Goal: Task Accomplishment & Management: Manage account settings

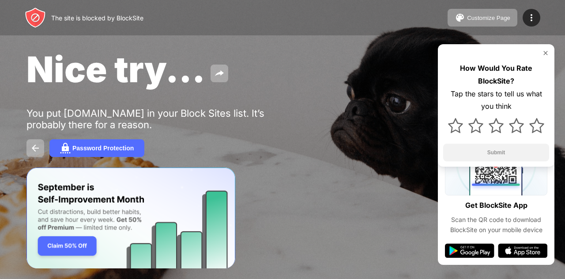
click at [250, 79] on div "Nice try..." at bounding box center [231, 69] width 410 height 43
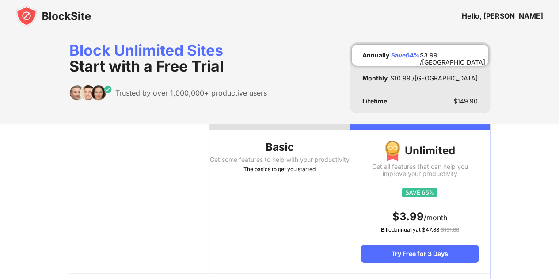
click at [33, 9] on img at bounding box center [53, 15] width 75 height 21
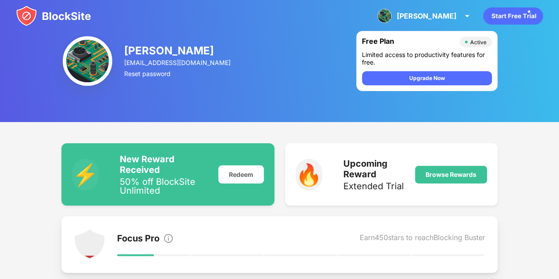
click at [26, 11] on img at bounding box center [53, 15] width 75 height 21
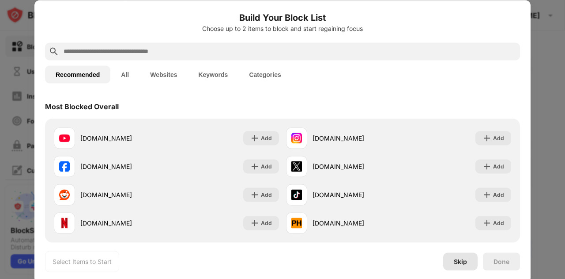
click at [468, 261] on div "Skip" at bounding box center [460, 261] width 34 height 18
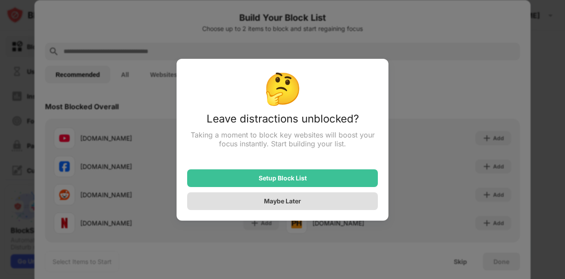
click at [305, 205] on div "Maybe Later" at bounding box center [282, 201] width 191 height 18
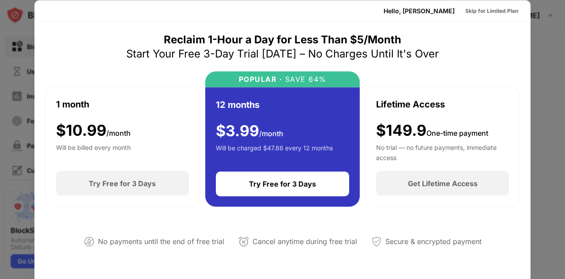
click at [145, 21] on div "Hello, Addison Skip for Limited Plan" at bounding box center [282, 11] width 496 height 22
click at [482, 10] on div "Skip for Limited Plan" at bounding box center [491, 10] width 53 height 9
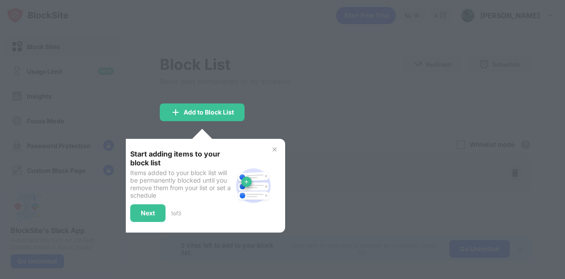
click at [274, 145] on div "Start adding items to your block list Items added to your block list will be pe…" at bounding box center [203, 186] width 166 height 94
click at [274, 147] on img at bounding box center [274, 149] width 7 height 7
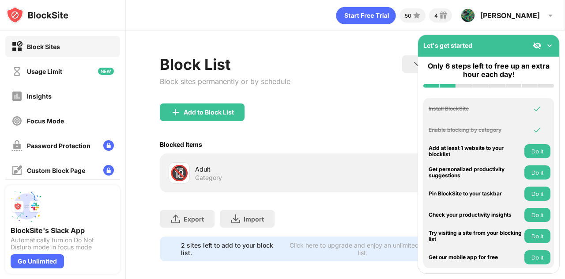
click at [551, 48] on img at bounding box center [549, 45] width 9 height 9
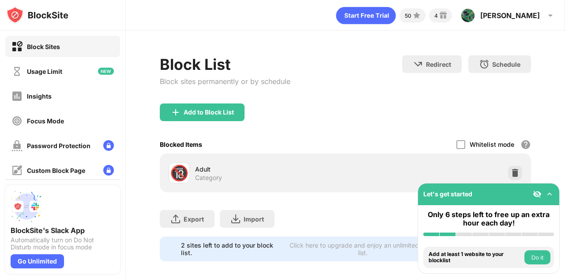
scroll to position [13, 0]
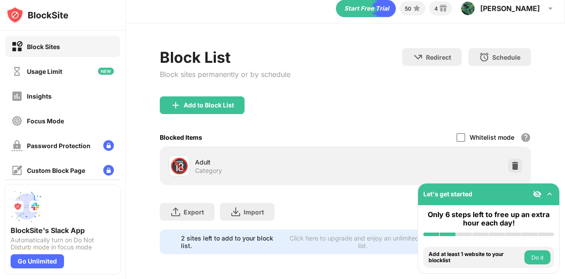
click at [553, 197] on img at bounding box center [549, 193] width 9 height 9
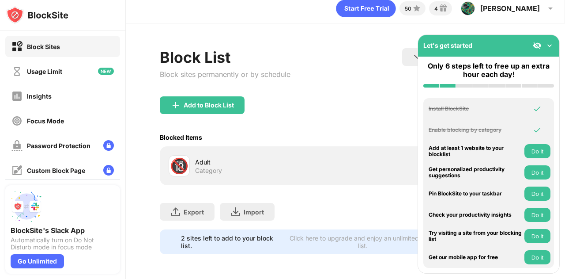
click at [551, 47] on img at bounding box center [549, 45] width 9 height 9
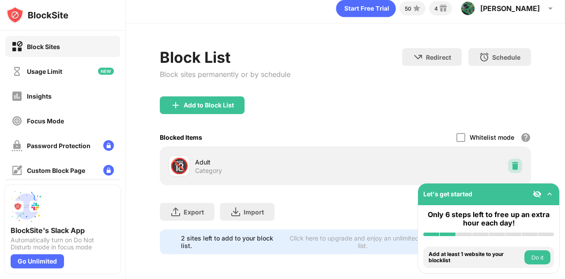
click at [508, 163] on div at bounding box center [515, 166] width 14 height 14
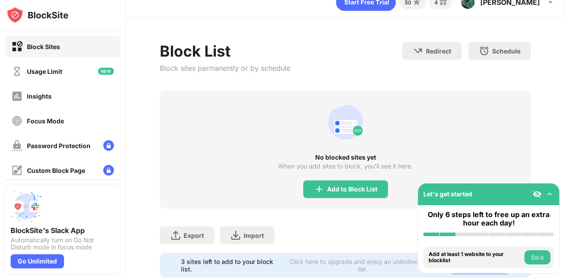
scroll to position [0, 0]
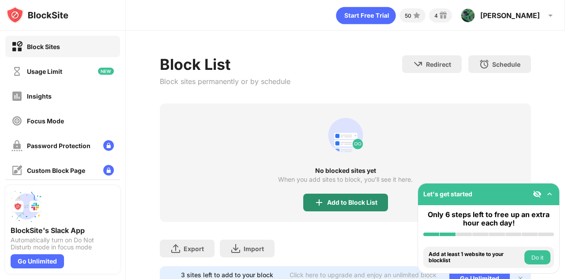
click at [344, 194] on div "Add to Block List" at bounding box center [345, 202] width 85 height 18
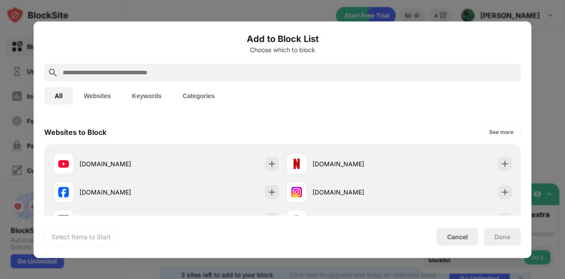
scroll to position [123, 0]
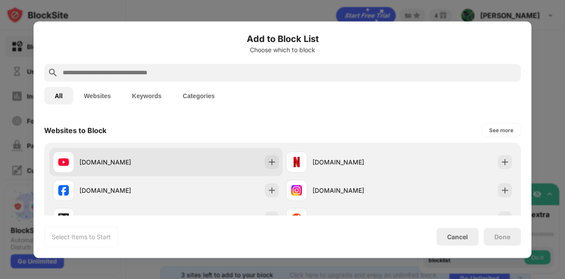
click at [279, 163] on div "youtube.com" at bounding box center [165, 162] width 233 height 28
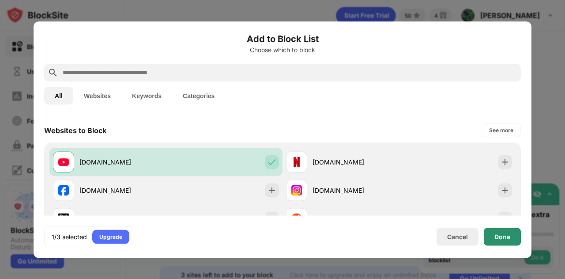
click at [517, 242] on div "Done" at bounding box center [502, 236] width 37 height 18
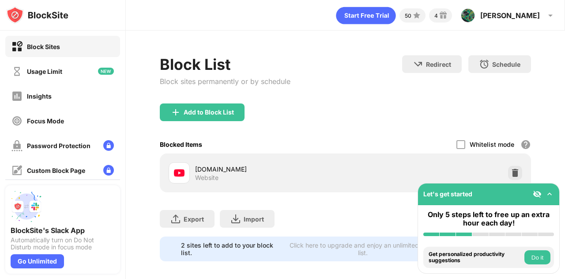
click at [538, 191] on img at bounding box center [537, 193] width 9 height 9
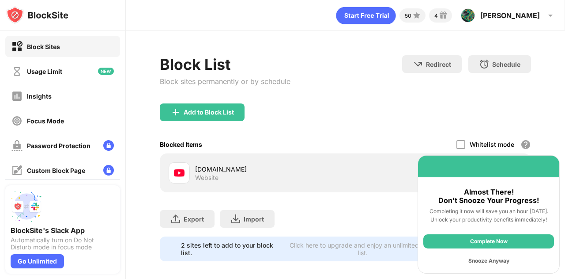
click at [496, 259] on div "Snooze Anyway" at bounding box center [489, 261] width 131 height 14
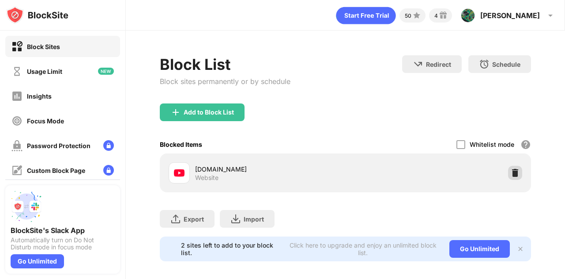
click at [514, 174] on div at bounding box center [515, 173] width 14 height 14
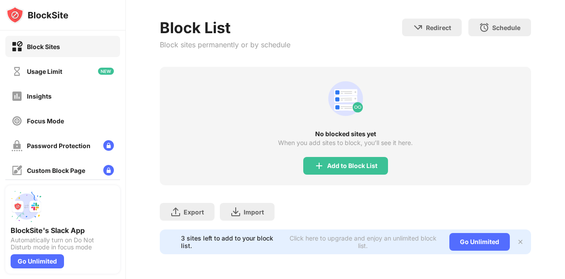
scroll to position [0, 0]
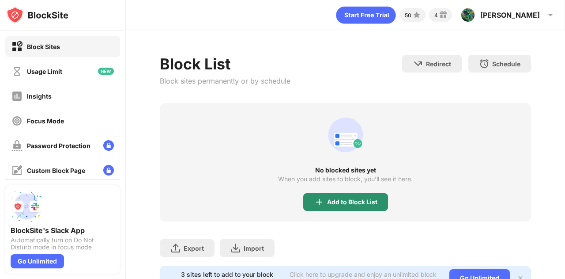
click at [343, 200] on div "Add to Block List" at bounding box center [352, 201] width 50 height 7
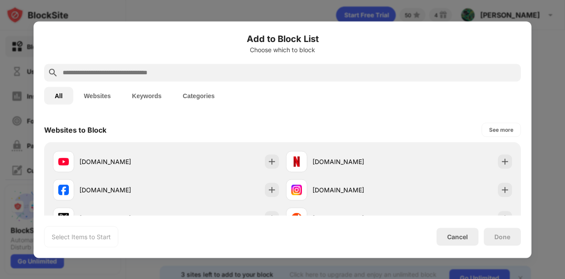
scroll to position [123, 0]
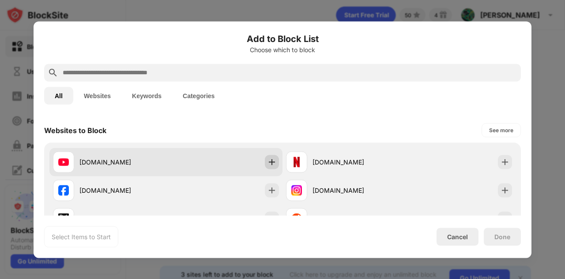
click at [272, 167] on div at bounding box center [272, 162] width 14 height 14
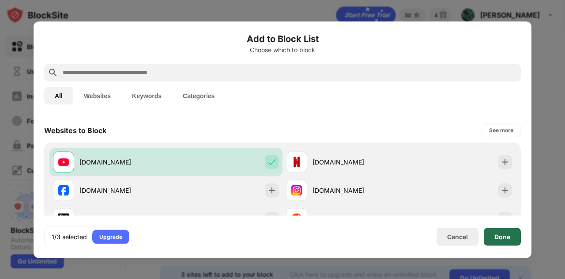
click at [511, 237] on div "Done" at bounding box center [502, 236] width 37 height 18
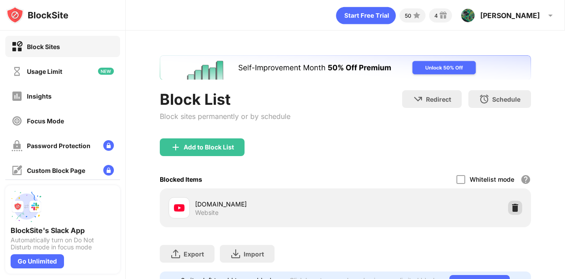
click at [511, 210] on img at bounding box center [515, 207] width 9 height 9
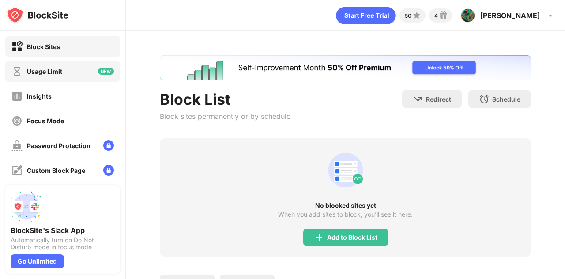
click at [37, 63] on div "Usage Limit" at bounding box center [62, 71] width 115 height 21
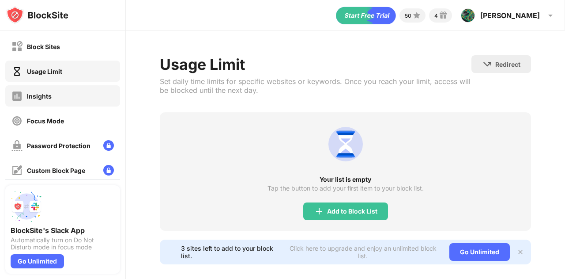
click at [36, 99] on div "Insights" at bounding box center [31, 96] width 40 height 11
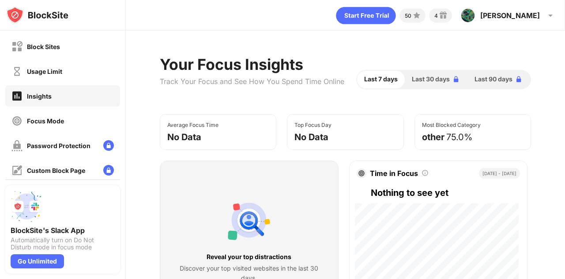
click at [47, 48] on div "Block Sites" at bounding box center [43, 47] width 33 height 8
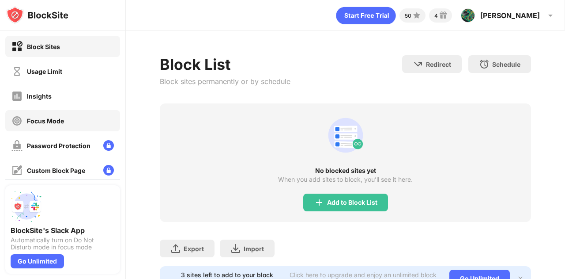
click at [48, 123] on div "Focus Mode" at bounding box center [45, 121] width 37 height 8
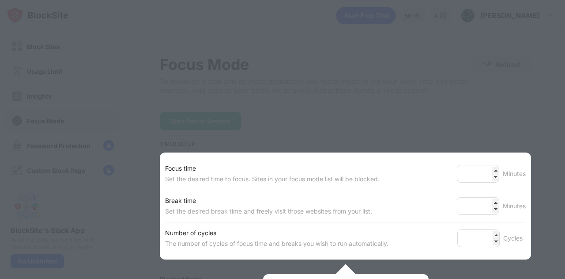
click at [52, 119] on div at bounding box center [282, 139] width 565 height 279
click at [46, 45] on div at bounding box center [282, 139] width 565 height 279
click at [473, 143] on div at bounding box center [282, 139] width 565 height 279
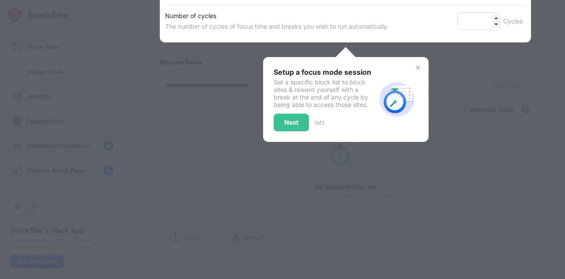
click at [285, 119] on div "Next" at bounding box center [291, 122] width 14 height 7
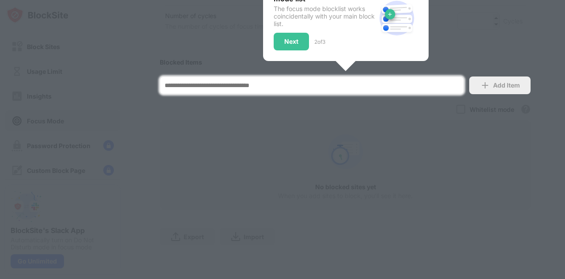
scroll to position [67, 0]
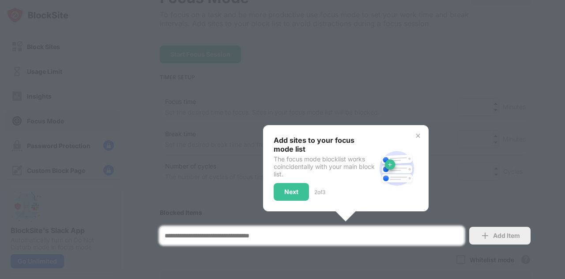
click at [418, 137] on div "Add sites to your focus mode list The focus mode blocklist works coincidentally…" at bounding box center [346, 168] width 166 height 86
click at [415, 135] on img at bounding box center [418, 135] width 7 height 7
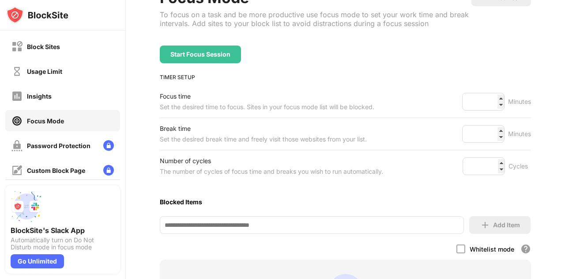
scroll to position [0, 0]
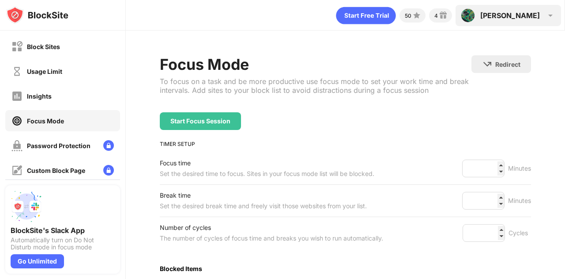
click at [475, 12] on img at bounding box center [468, 15] width 14 height 14
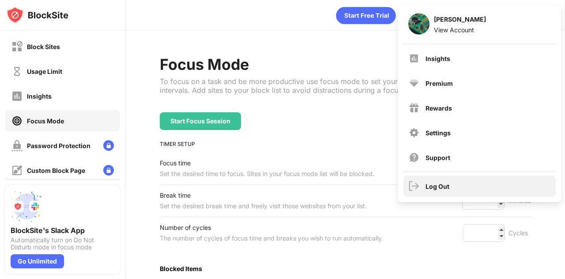
click at [430, 184] on div "Log Out" at bounding box center [438, 186] width 24 height 8
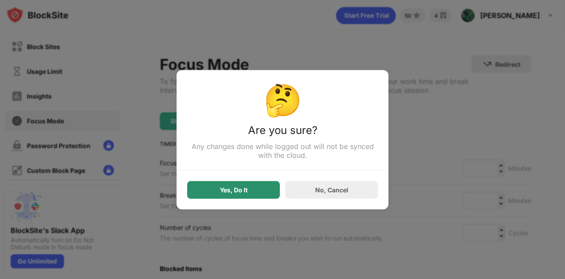
click at [246, 188] on div "Yes, Do It" at bounding box center [234, 189] width 28 height 7
